Goal: Task Accomplishment & Management: Use online tool/utility

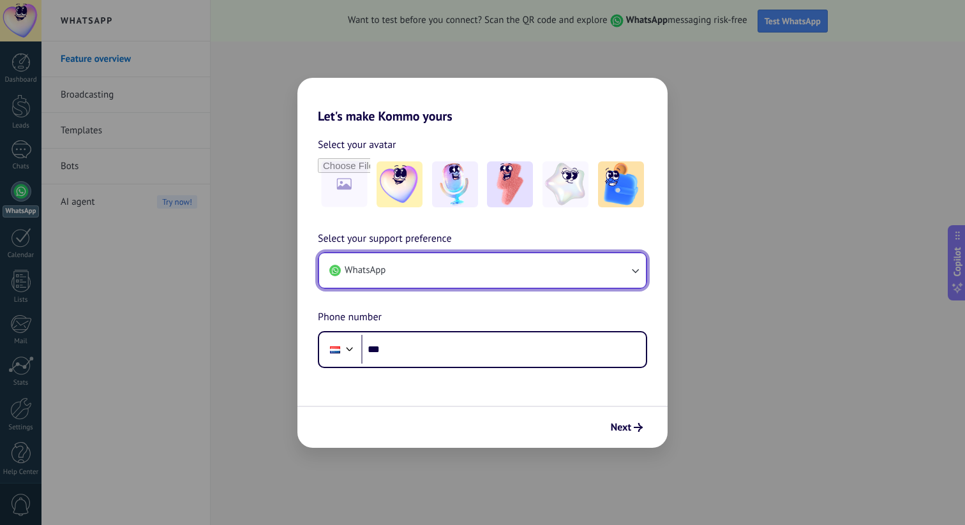
click at [467, 278] on button "WhatsApp" at bounding box center [482, 270] width 327 height 34
click at [445, 265] on button "WhatsApp" at bounding box center [482, 270] width 327 height 34
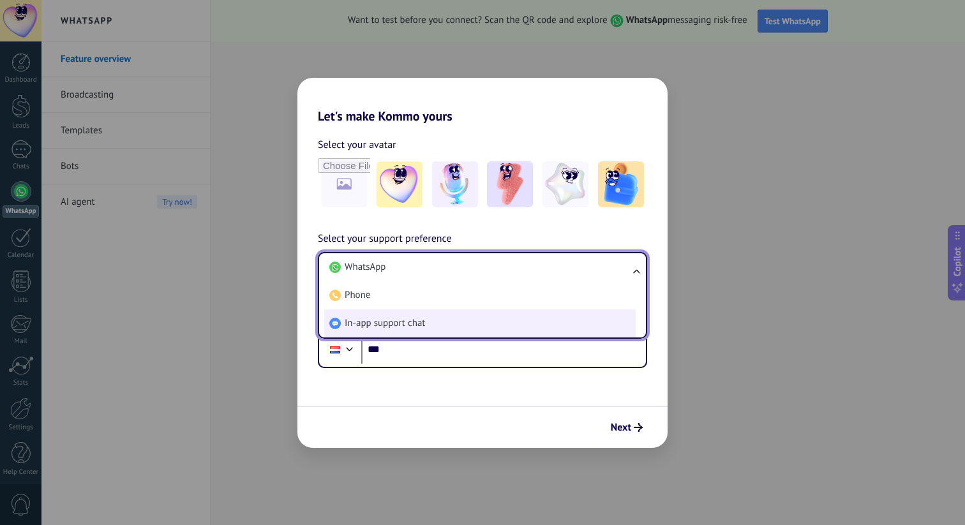
click at [445, 318] on li "In-app support chat" at bounding box center [479, 324] width 311 height 28
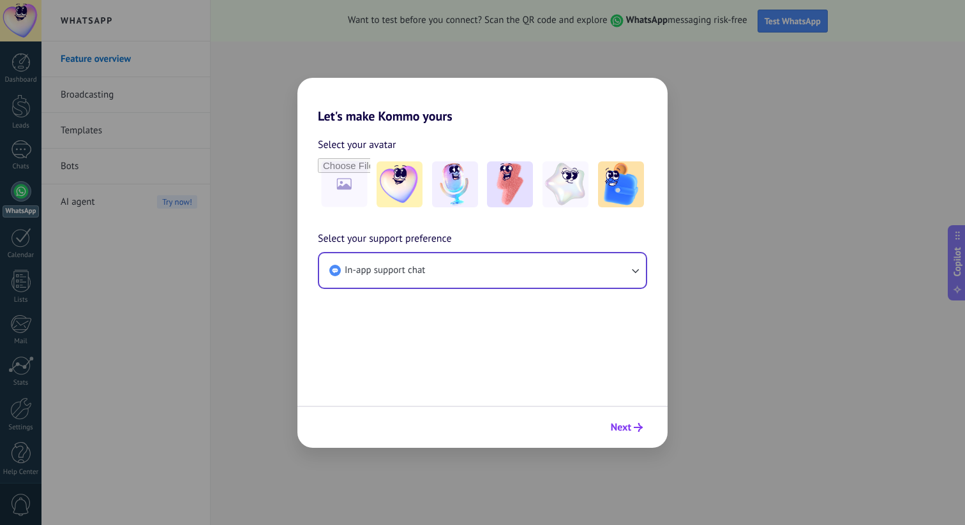
click at [622, 426] on span "Next" at bounding box center [621, 427] width 20 height 9
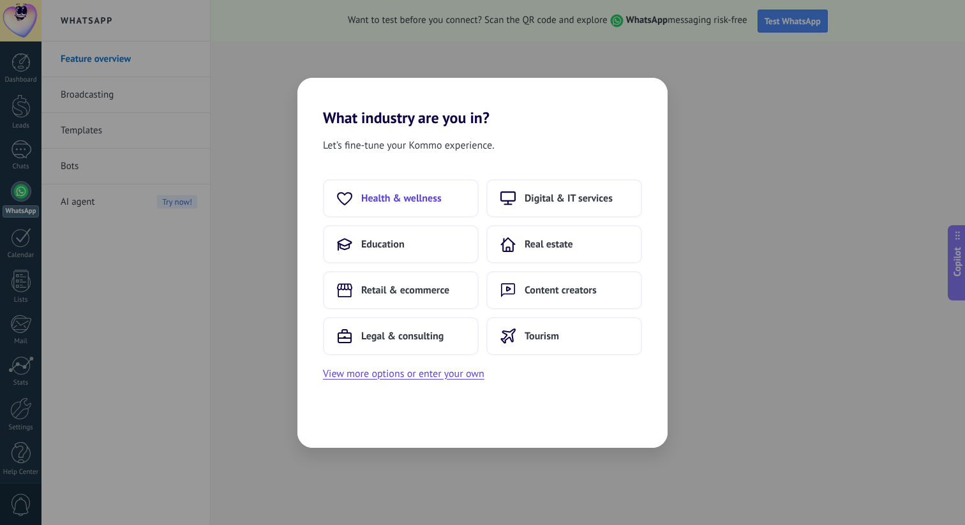
click at [406, 198] on span "Health & wellness" at bounding box center [401, 198] width 80 height 13
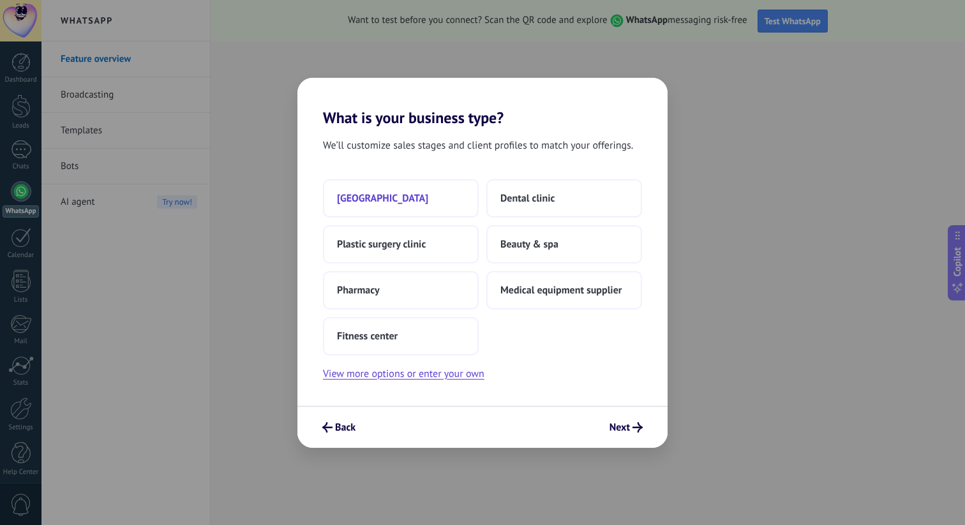
click at [428, 213] on button "[GEOGRAPHIC_DATA]" at bounding box center [401, 198] width 156 height 38
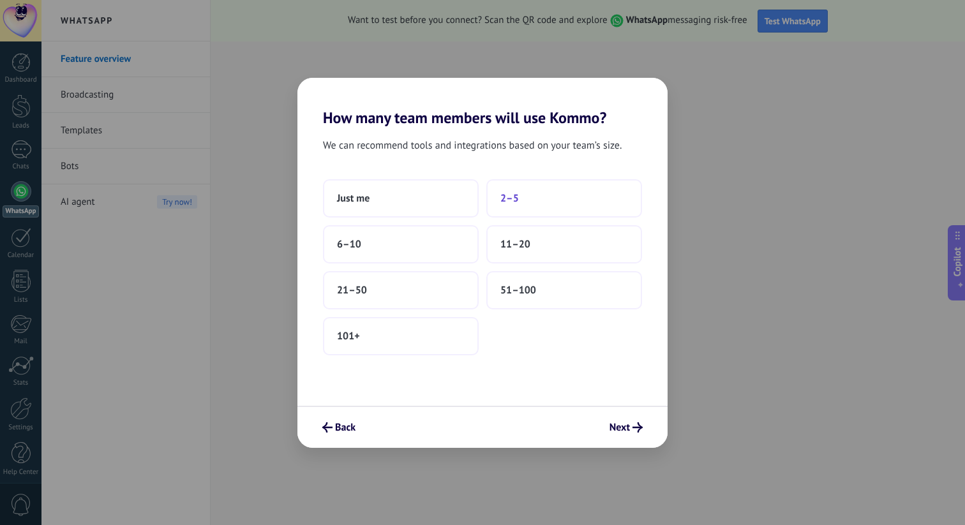
click at [549, 195] on button "2–5" at bounding box center [564, 198] width 156 height 38
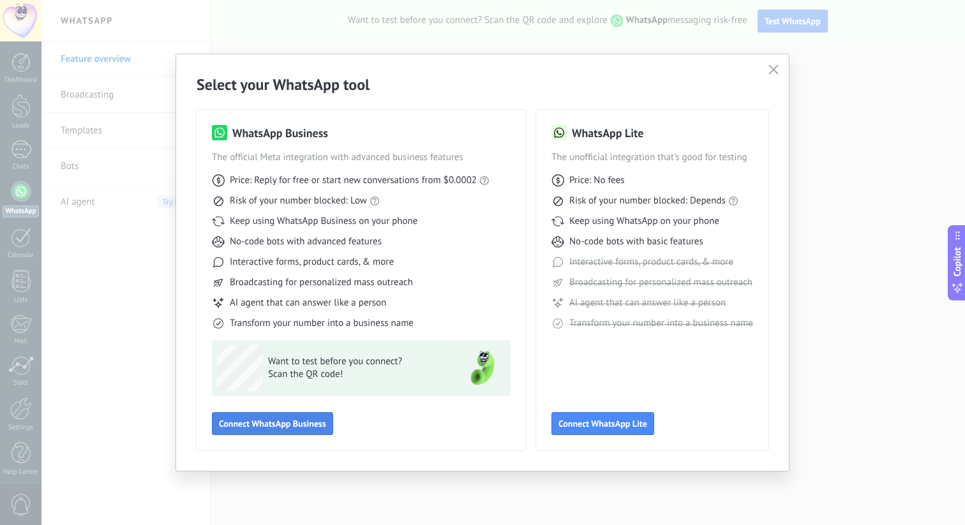
click at [320, 428] on span "Connect WhatsApp Business" at bounding box center [272, 423] width 107 height 9
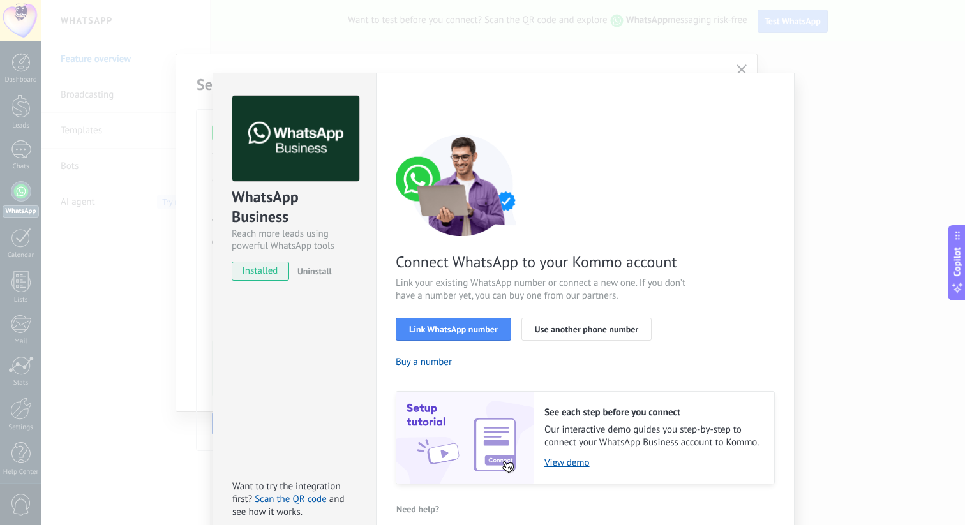
click at [835, 156] on div "WhatsApp Business Reach more leads using powerful WhatsApp tools installed Unin…" at bounding box center [502, 262] width 923 height 525
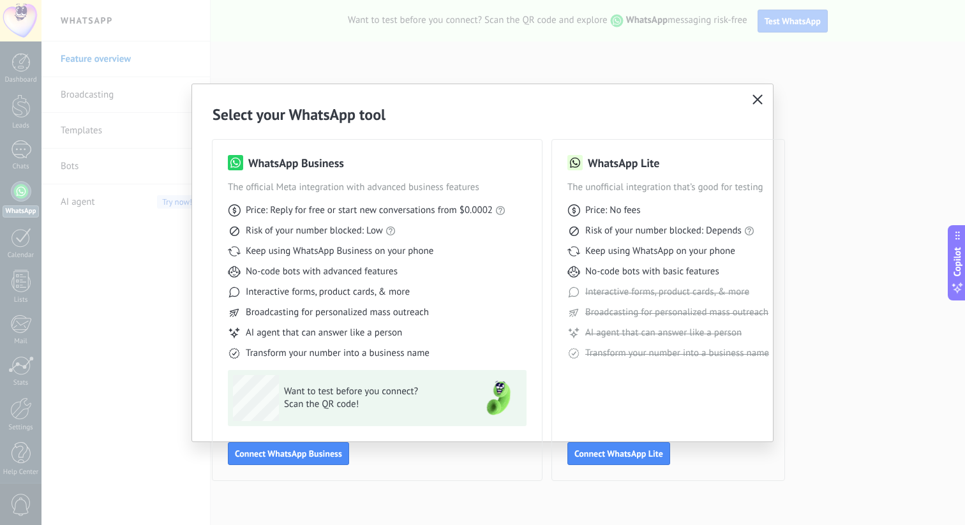
click at [757, 105] on span "button" at bounding box center [757, 99] width 10 height 11
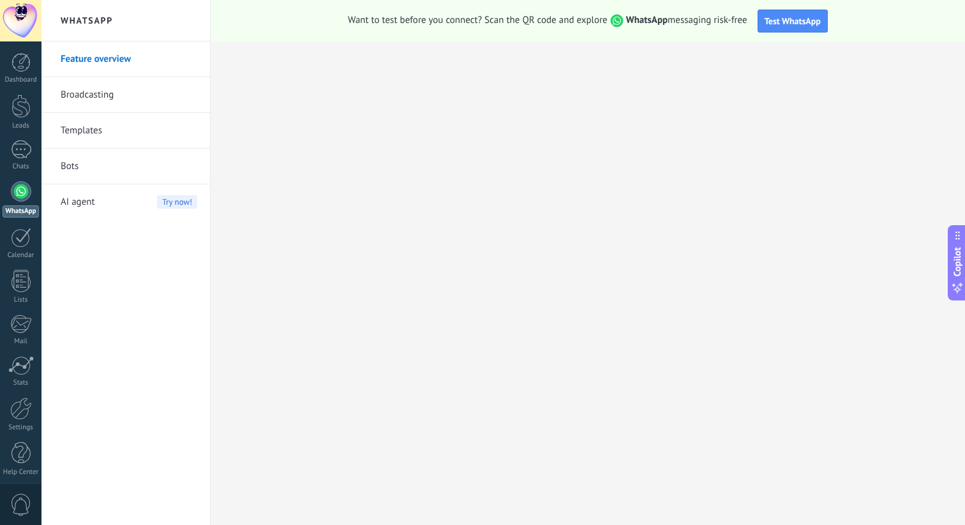
scroll to position [6, 0]
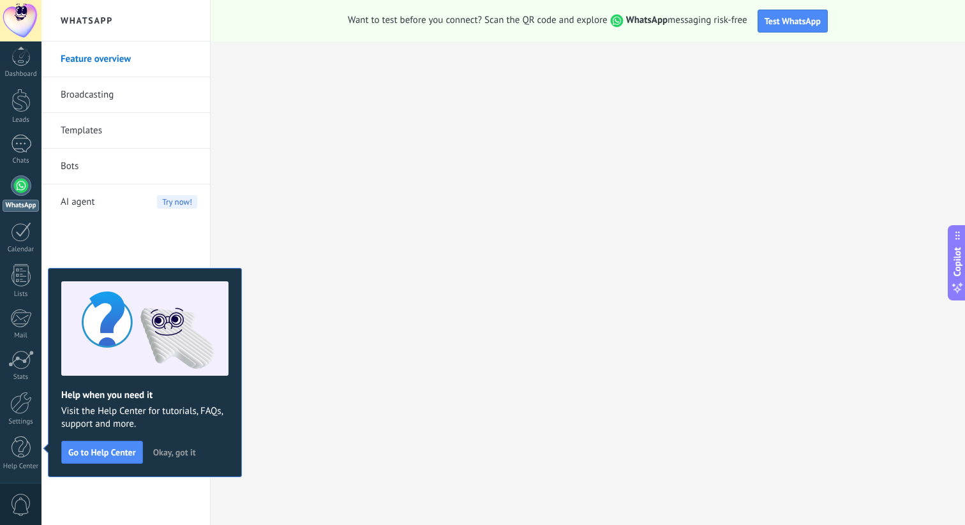
click at [131, 99] on link "Broadcasting" at bounding box center [129, 95] width 137 height 36
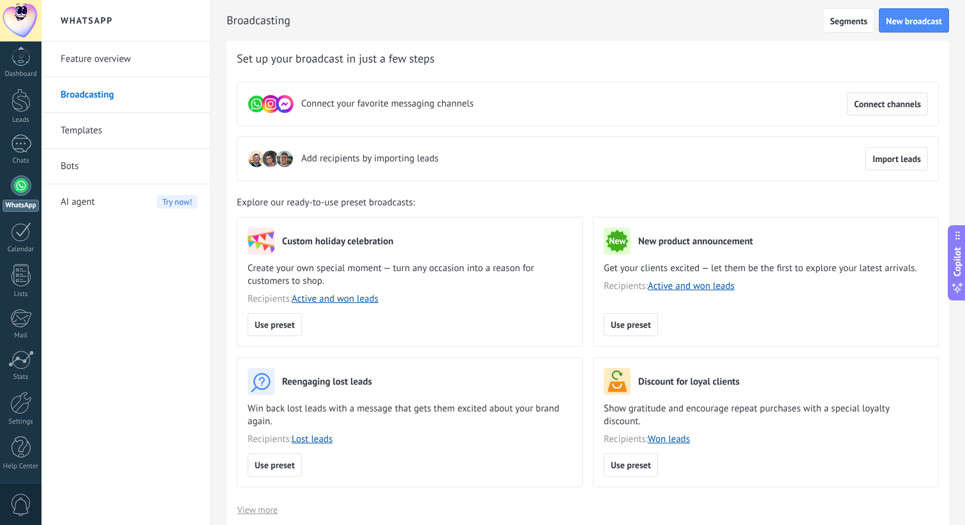
click at [880, 108] on span "Connect channels" at bounding box center [887, 104] width 67 height 9
